Goal: Find specific page/section: Find specific page/section

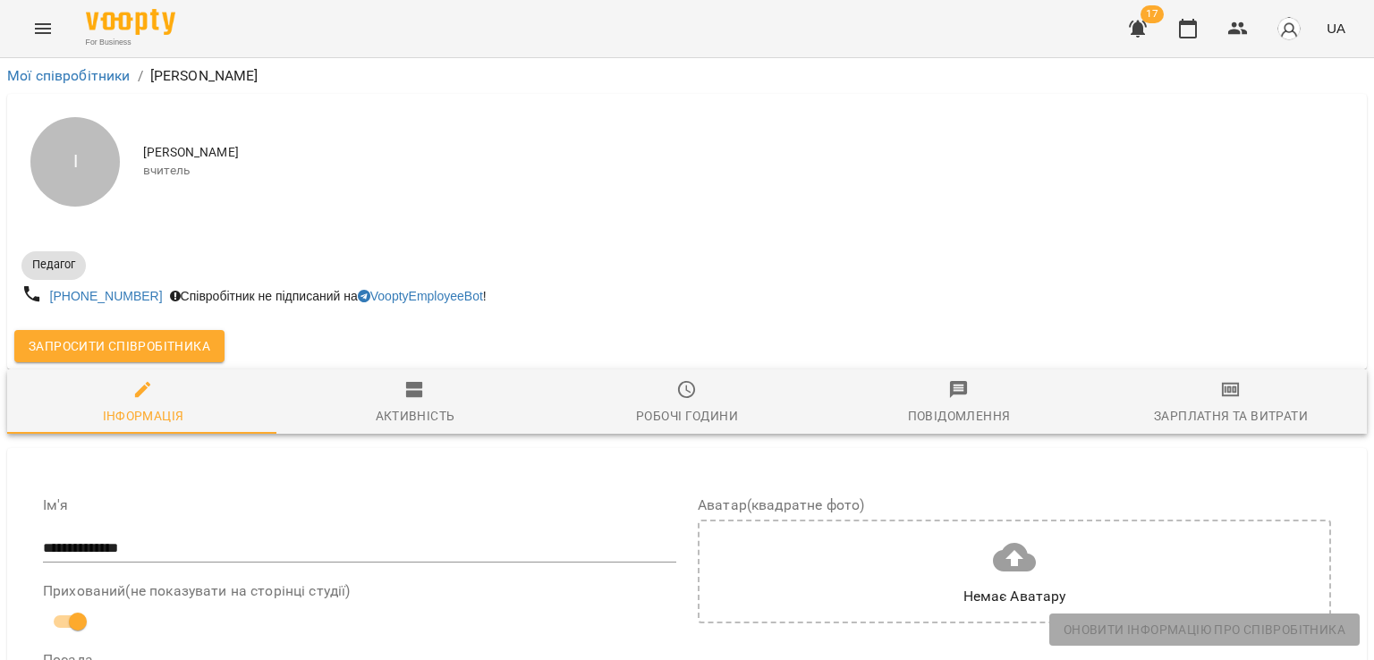
select select "**"
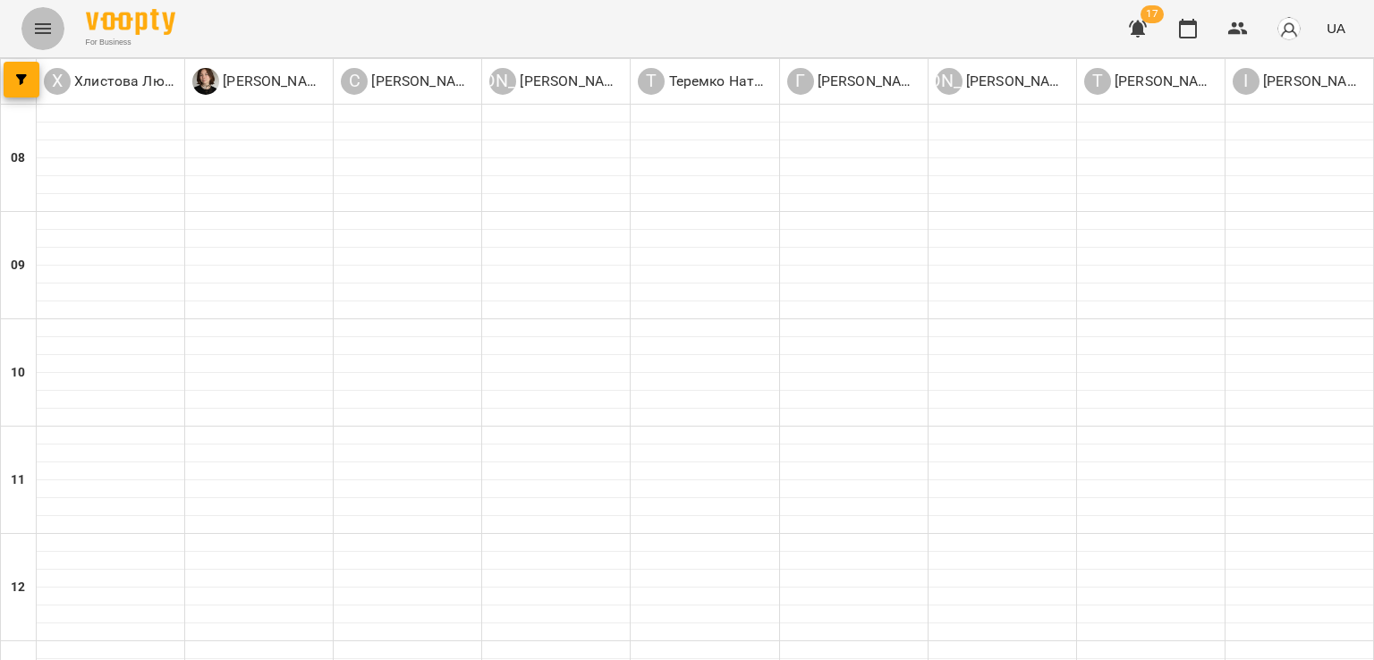
click at [31, 26] on button "Menu" at bounding box center [42, 28] width 43 height 43
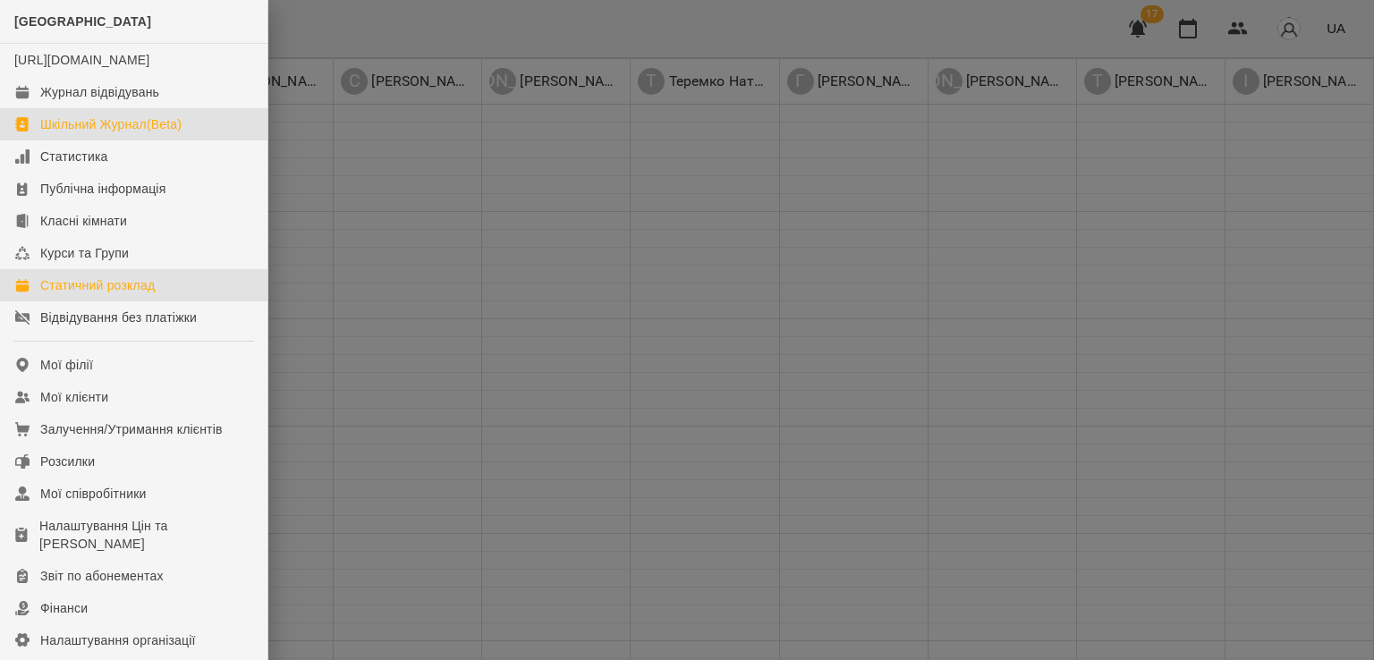
click at [65, 133] on div "Шкільний Журнал(Beta)" at bounding box center [110, 124] width 141 height 18
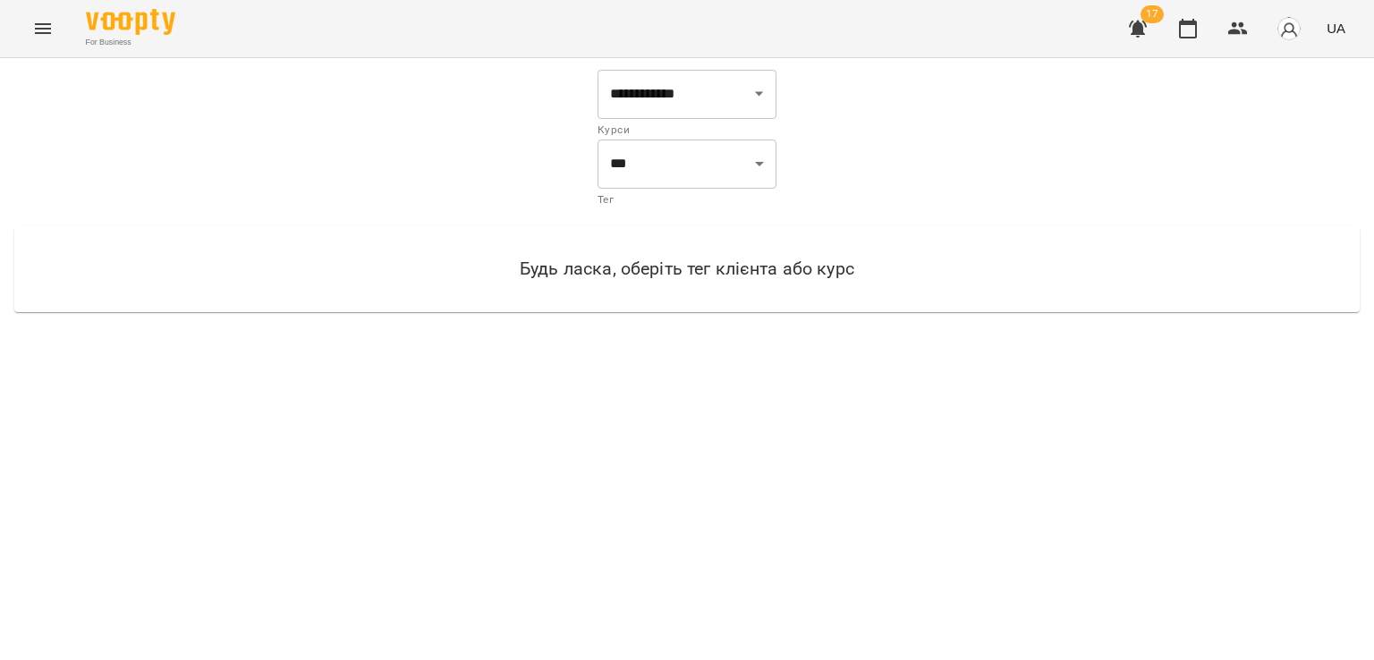
click at [65, 148] on div "**********" at bounding box center [687, 199] width 1353 height 261
